Goal: Obtain resource: Download file/media

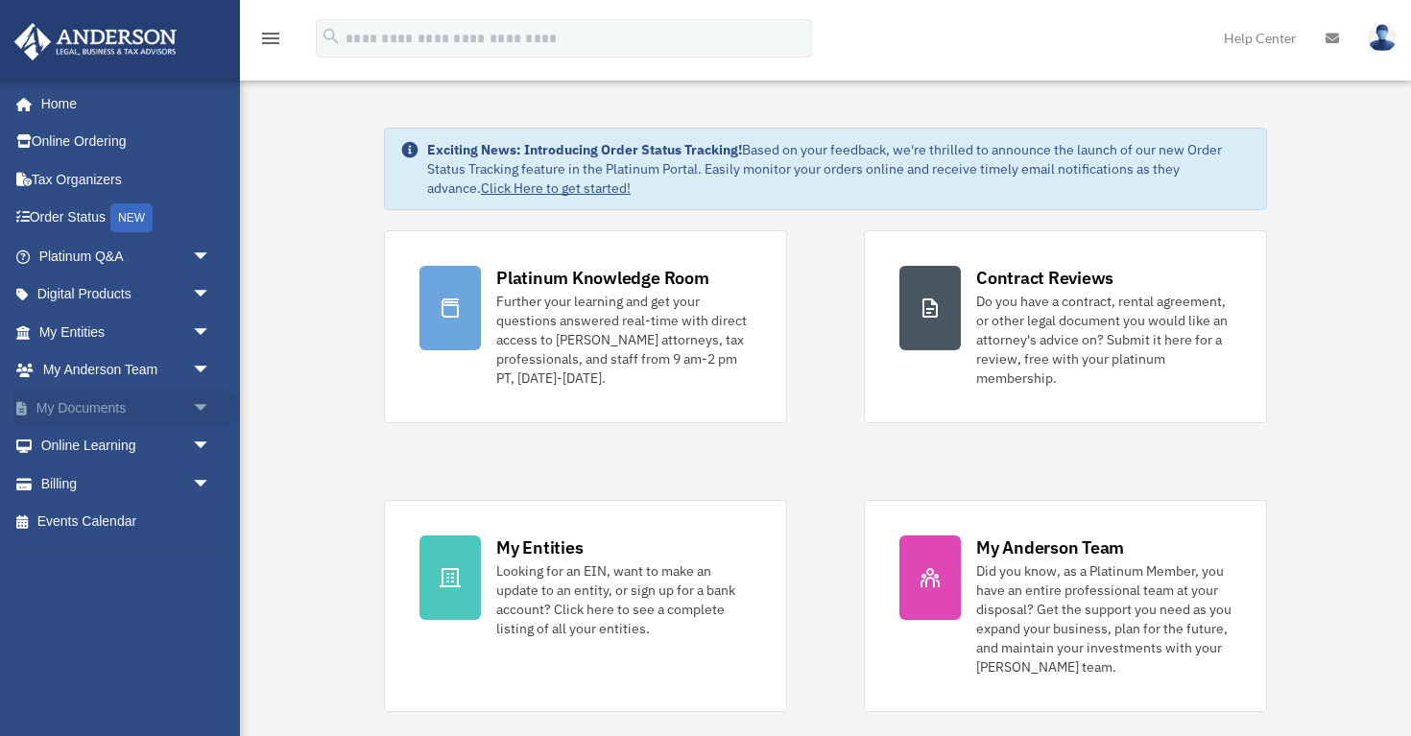
click at [199, 404] on span "arrow_drop_down" at bounding box center [211, 408] width 38 height 39
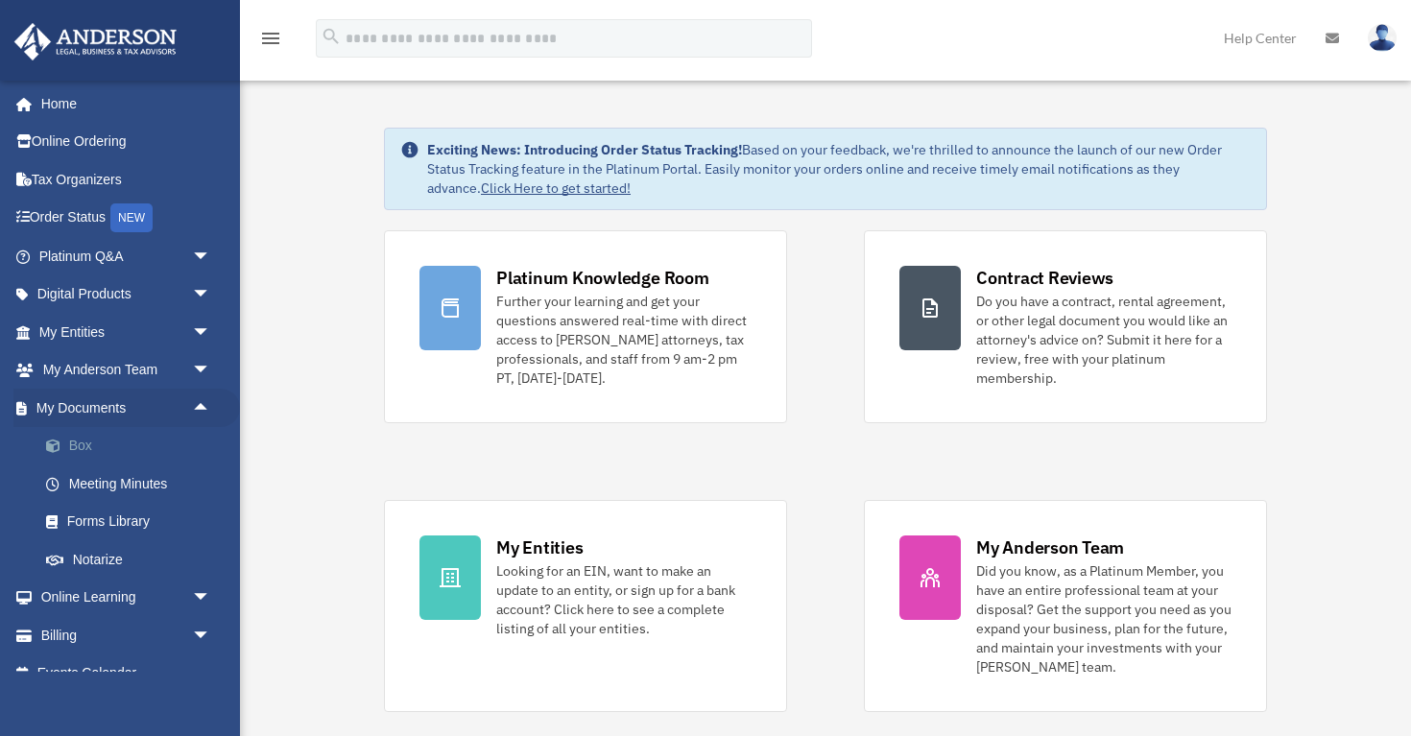
click at [87, 437] on link "Box" at bounding box center [133, 446] width 213 height 38
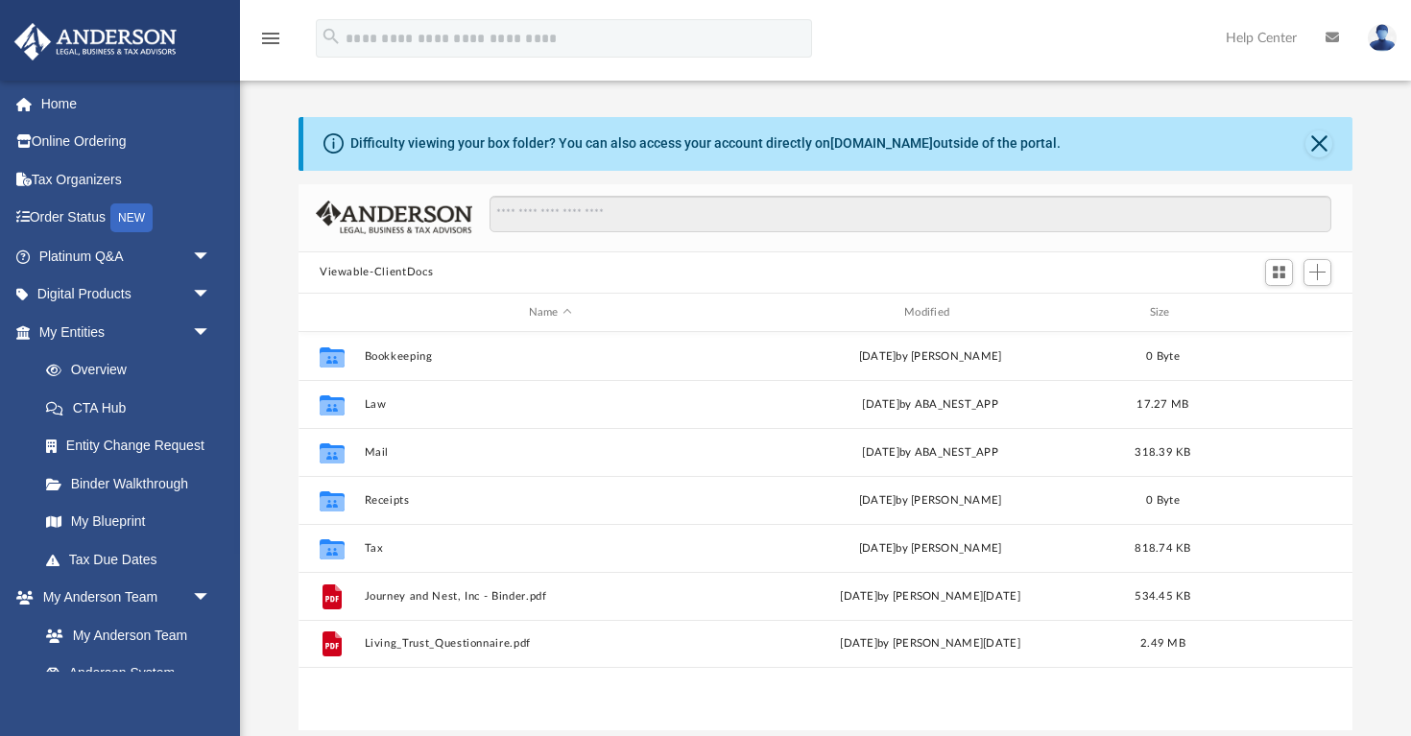
scroll to position [437, 1054]
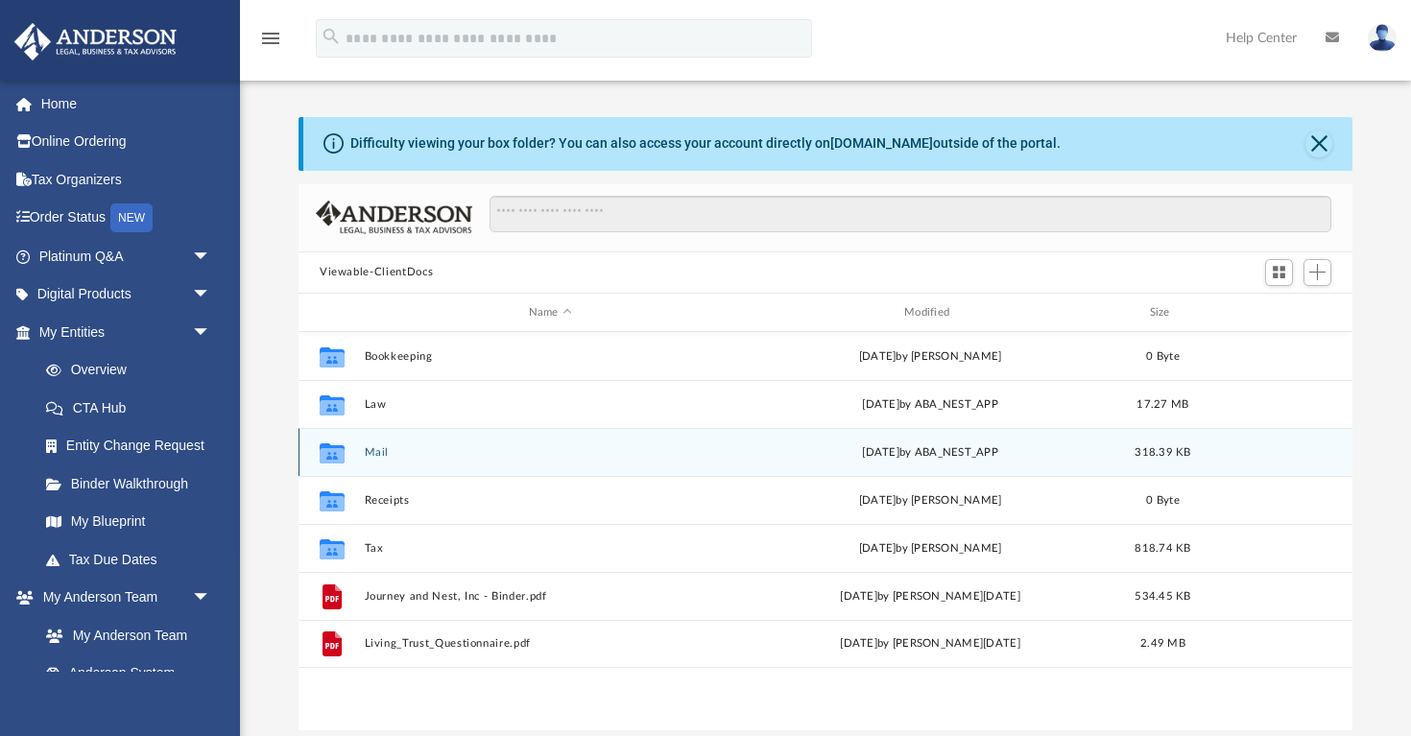
click at [489, 461] on div "Collaborated Folder Mail Thu Sep 25 2025 by ABA_NEST_APP 318.39 KB" at bounding box center [826, 452] width 1054 height 48
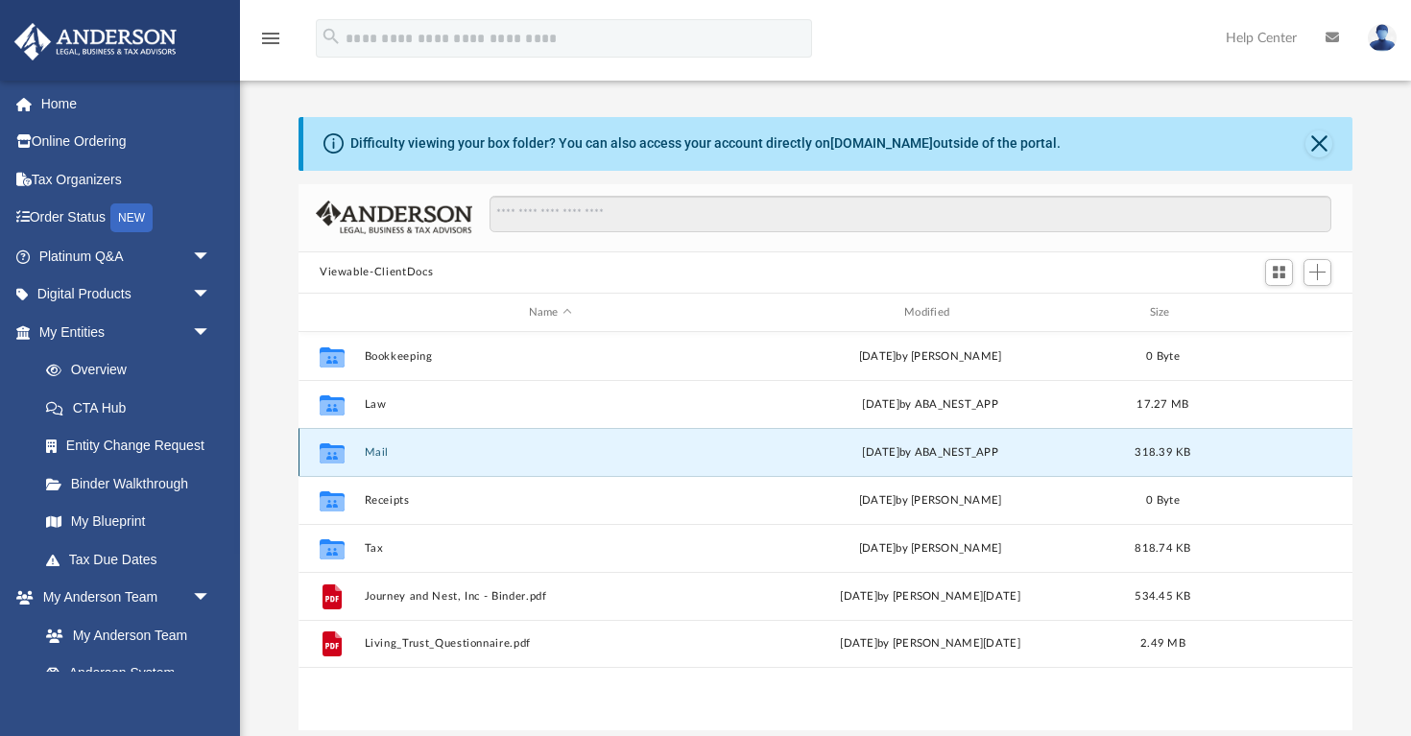
click at [381, 455] on button "Mail" at bounding box center [551, 452] width 372 height 12
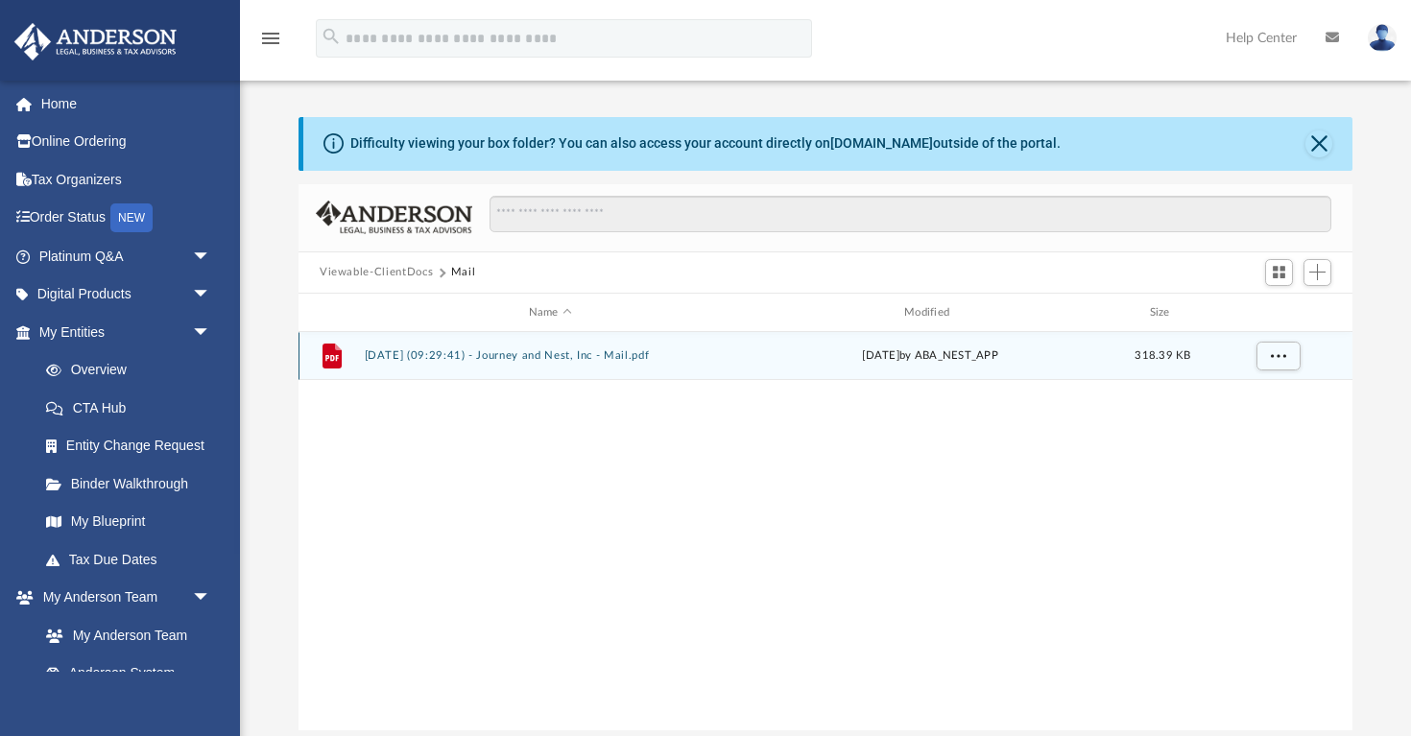
click at [535, 357] on button "2025.09.25 (09:29:41) - Journey and Nest, Inc - Mail.pdf" at bounding box center [551, 356] width 372 height 12
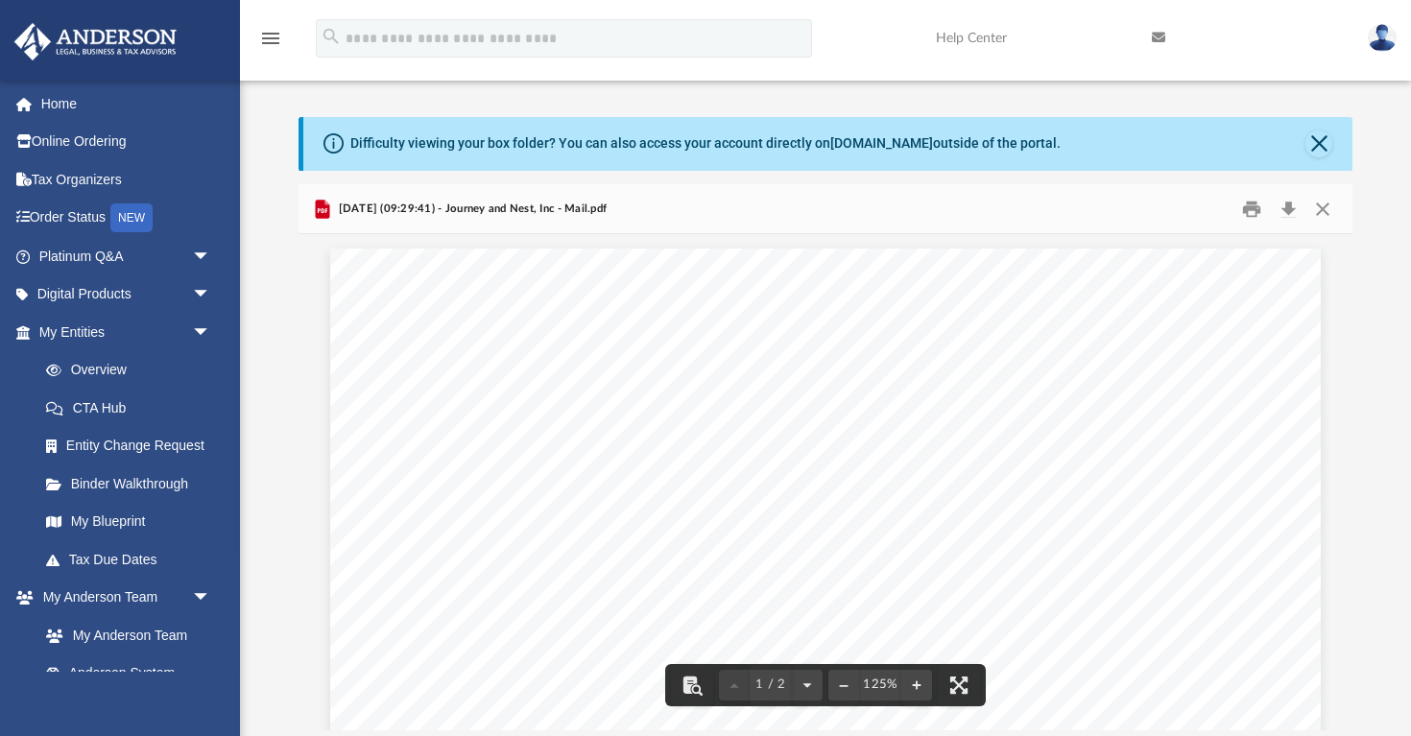
scroll to position [0, 0]
click at [1321, 138] on button "Close" at bounding box center [1319, 144] width 27 height 27
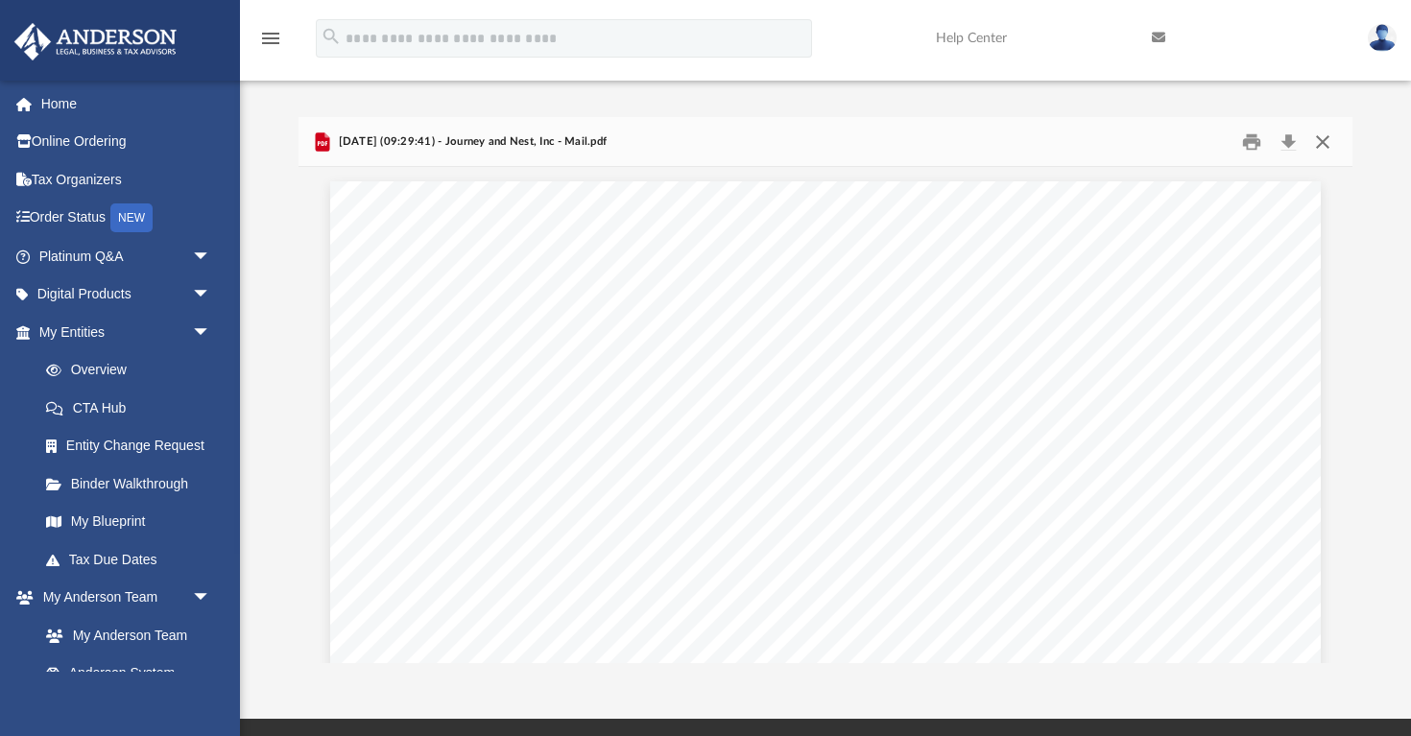
click at [1322, 143] on button "Close" at bounding box center [1323, 142] width 35 height 30
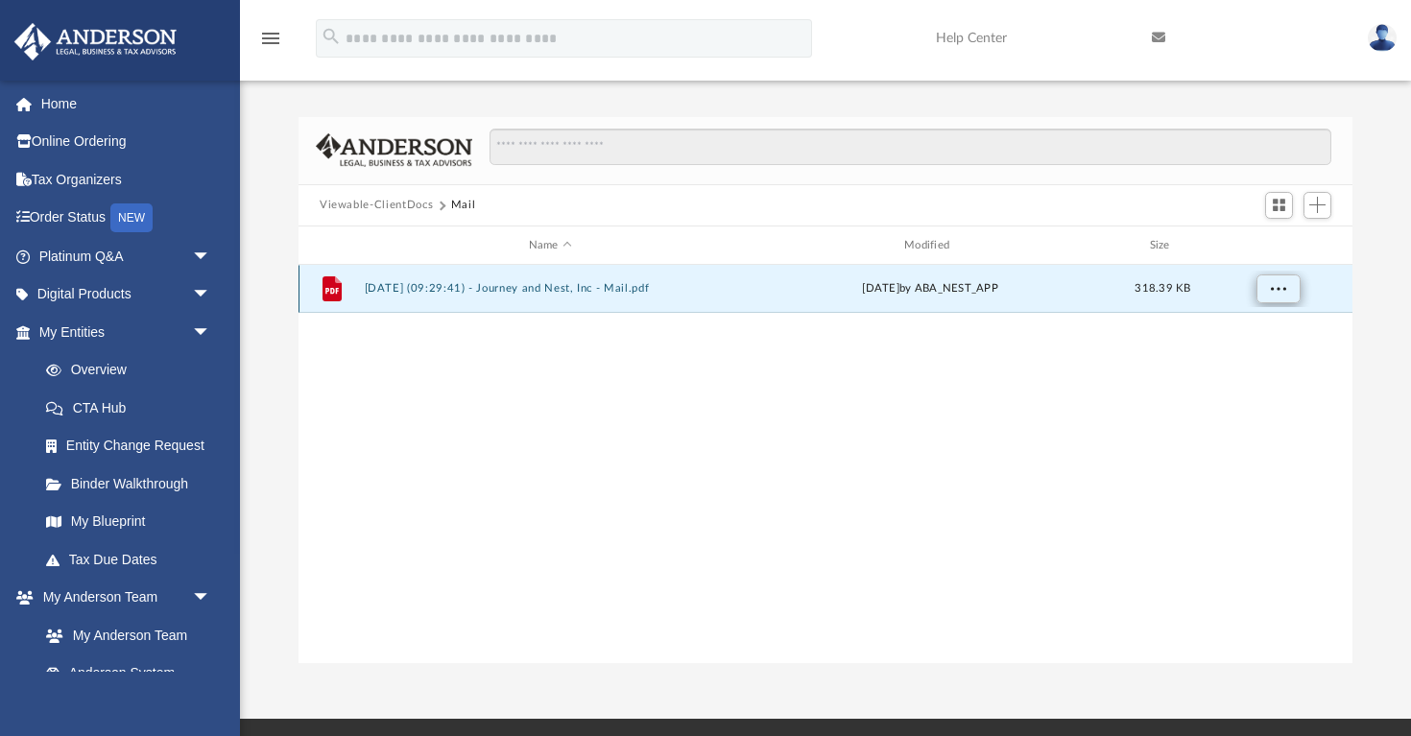
click at [1280, 293] on span "More options" at bounding box center [1278, 288] width 15 height 11
click at [1070, 377] on div "File 2025.09.25 (09:29:41) - Journey and Nest, Inc - Mail.pdf Thu Sep 25 2025 b…" at bounding box center [826, 464] width 1054 height 398
